Goal: Obtain resource: Download file/media

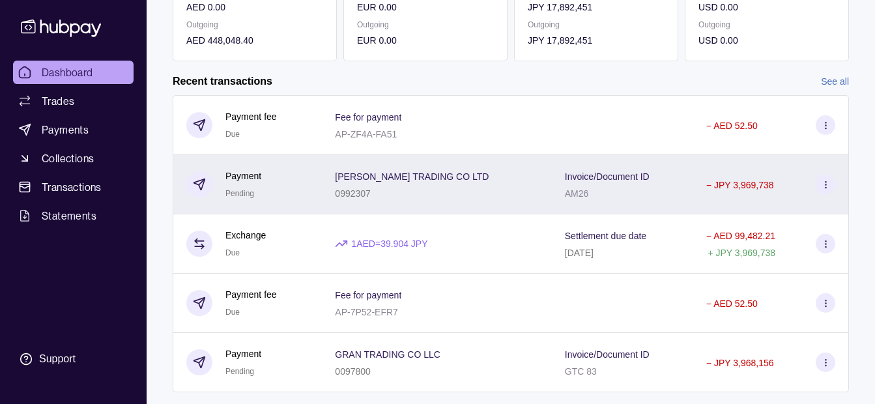
scroll to position [261, 0]
click at [552, 193] on div "Invoice/Document ID AM26" at bounding box center [622, 183] width 141 height 59
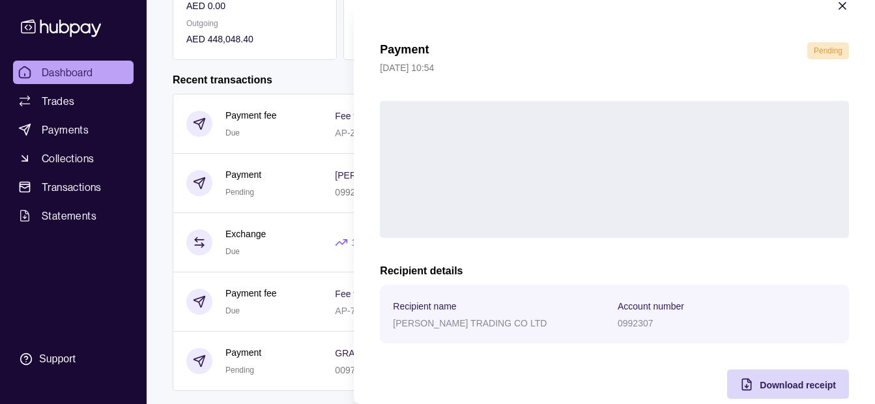
scroll to position [48, 0]
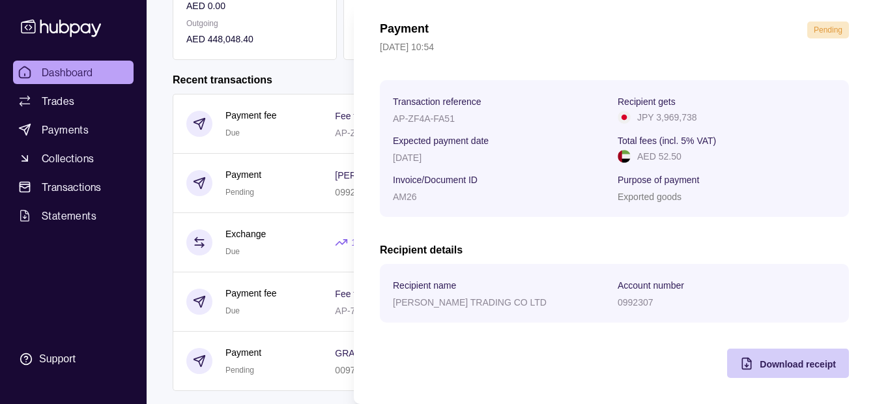
click at [761, 359] on span "Download receipt" at bounding box center [798, 364] width 76 height 10
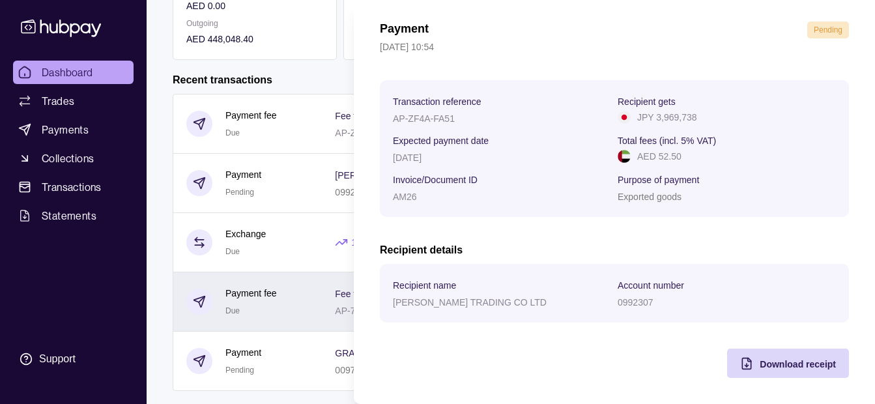
click at [266, 276] on html "Dashboard Trades Payments Collections Transactions Statements Support K Hello, …" at bounding box center [437, 86] width 875 height 694
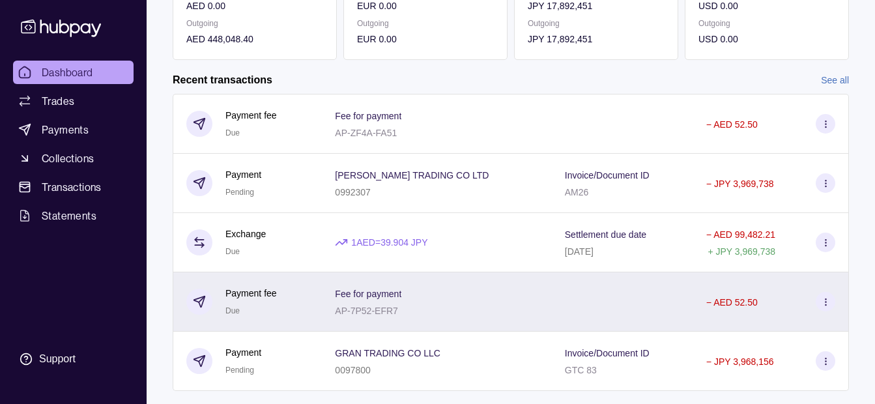
scroll to position [289, 0]
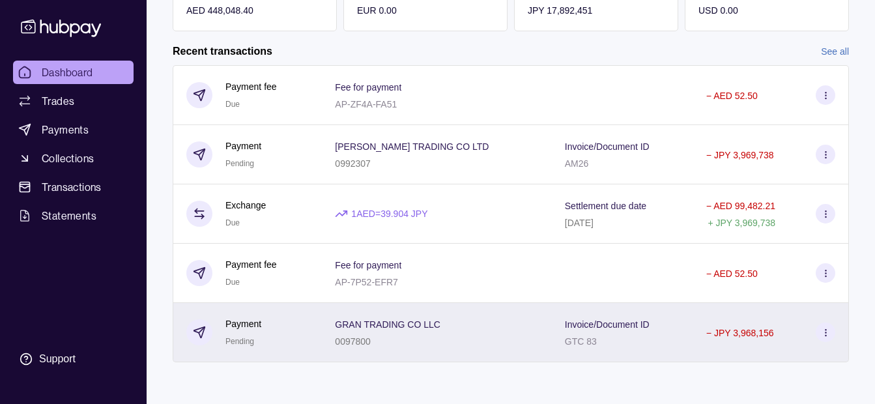
click at [382, 319] on span "GRAN TRADING CO LLC" at bounding box center [388, 324] width 106 height 16
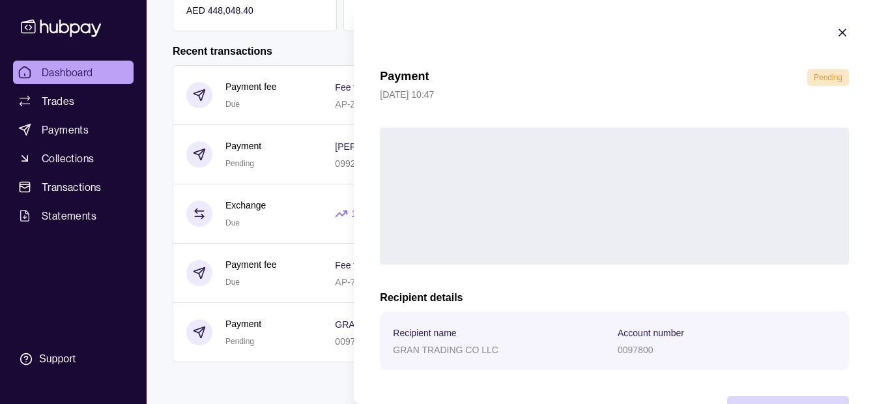
scroll to position [48, 0]
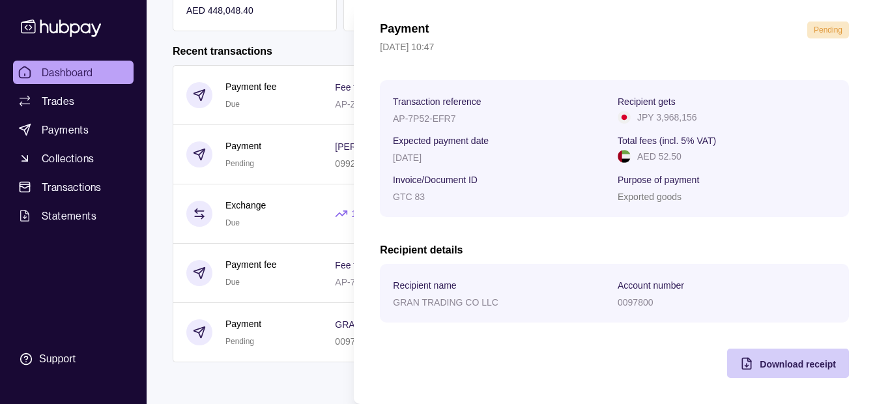
click at [774, 362] on span "Download receipt" at bounding box center [798, 364] width 76 height 10
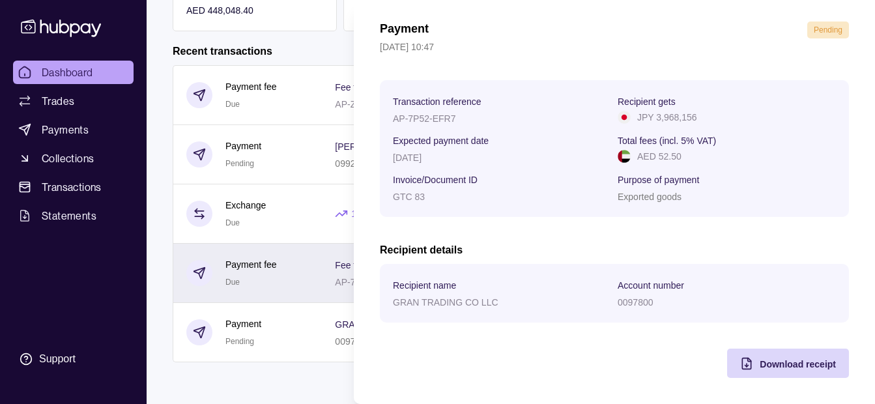
click at [323, 269] on html "Dashboard Trades Payments Collections Transactions Statements Support K Hello, …" at bounding box center [437, 58] width 875 height 694
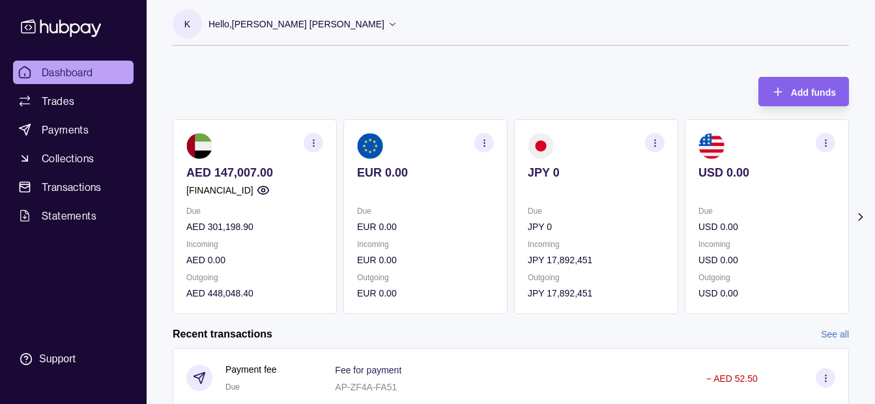
scroll to position [0, 0]
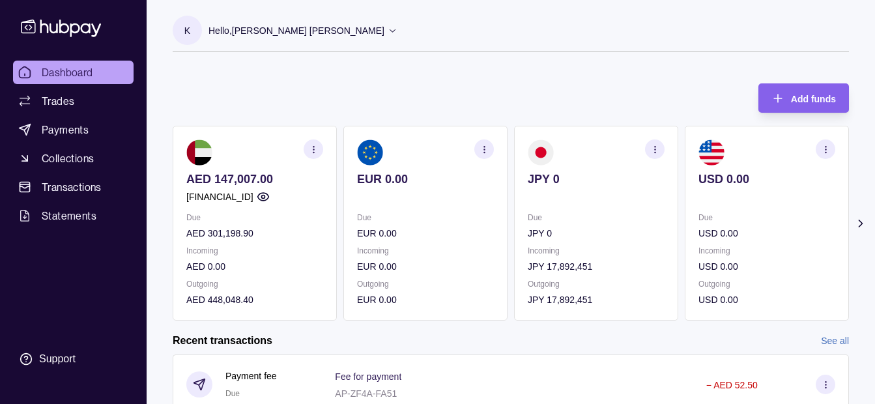
click at [356, 98] on div "Add funds AED 147,007.00 [FINANCIAL_ID] Due AED 301,198.90 Incoming AED 0.00 Ou…" at bounding box center [511, 195] width 677 height 250
click at [82, 133] on span "Payments" at bounding box center [65, 130] width 47 height 16
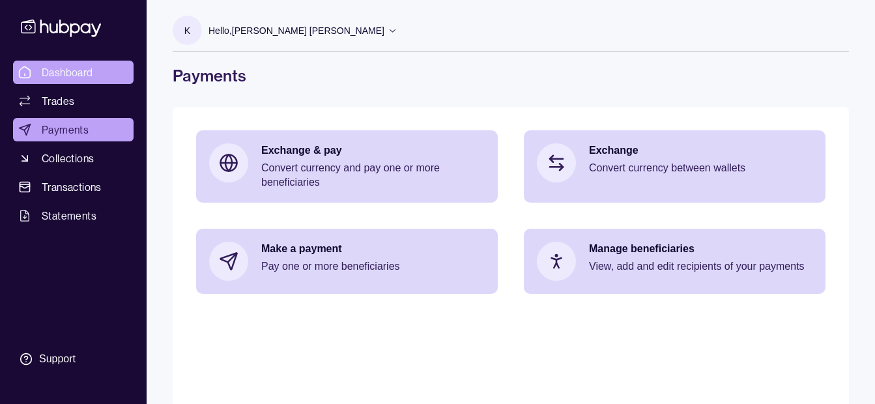
click at [109, 79] on link "Dashboard" at bounding box center [73, 72] width 121 height 23
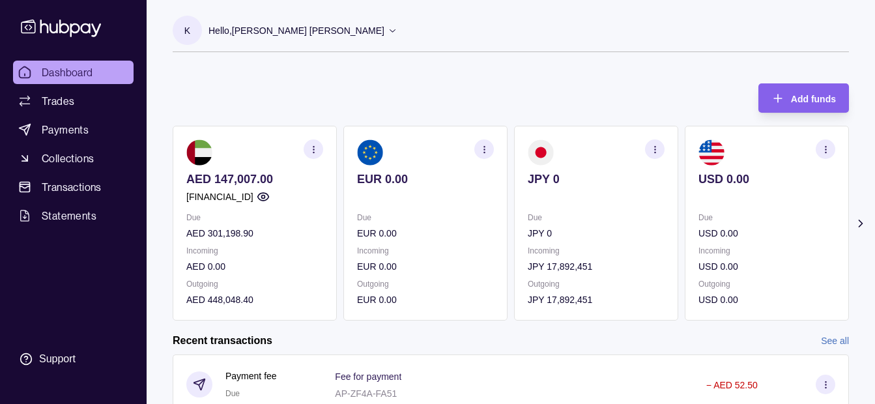
click at [304, 29] on p "Hello, [PERSON_NAME] [PERSON_NAME]" at bounding box center [297, 30] width 176 height 14
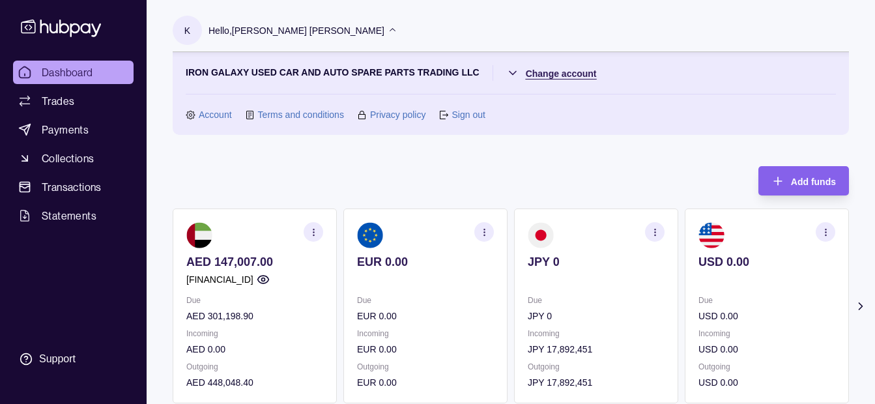
click at [557, 78] on html "Dashboard Trades Payments Collections Transactions Statements Support K Hello, …" at bounding box center [437, 388] width 875 height 776
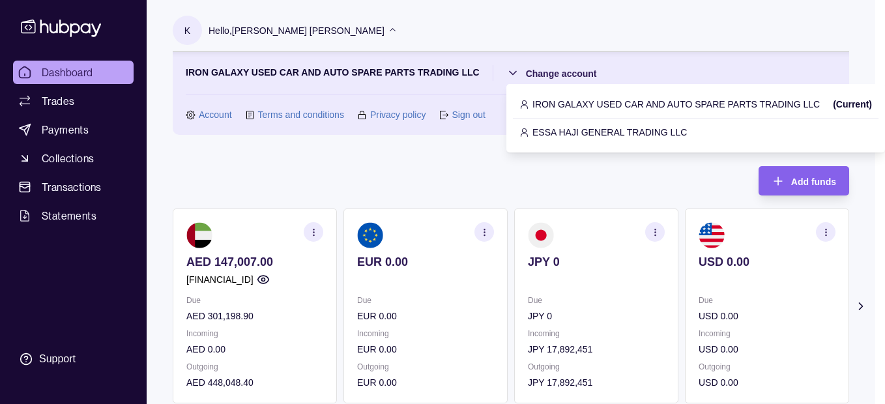
click at [574, 134] on p "ESSA HAJI GENERAL TRADING LLC" at bounding box center [610, 132] width 154 height 14
